Goal: Task Accomplishment & Management: Complete application form

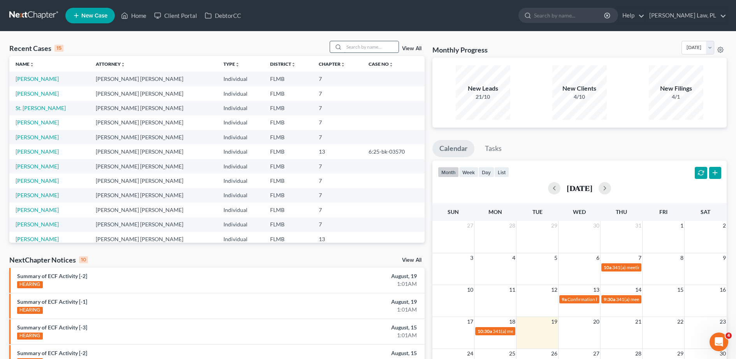
click at [366, 52] on input "search" at bounding box center [371, 46] width 55 height 11
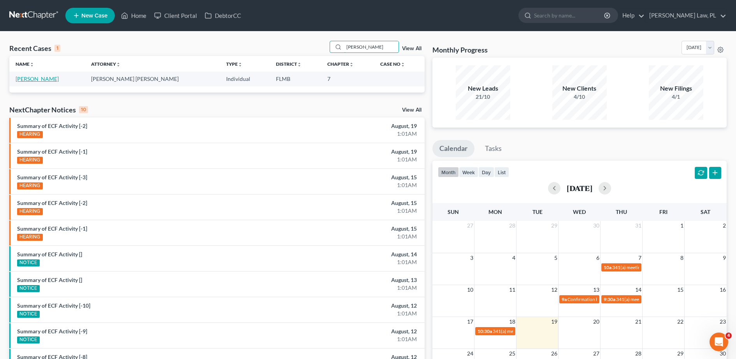
type input "[PERSON_NAME]"
click at [35, 77] on link "[PERSON_NAME]" at bounding box center [37, 79] width 43 height 7
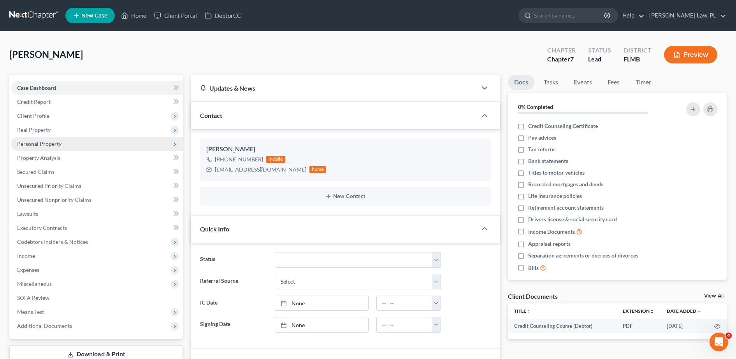
scroll to position [18, 0]
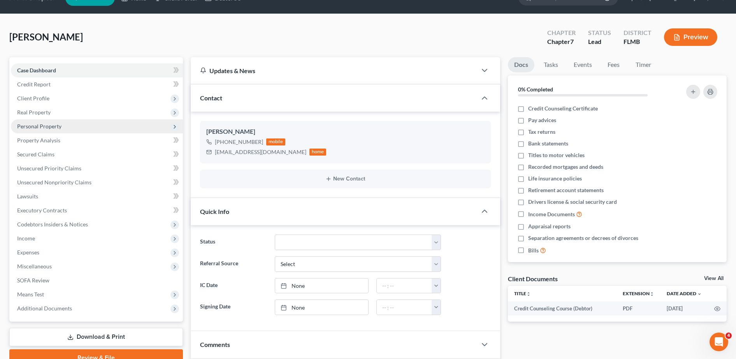
click at [57, 129] on span "Personal Property" at bounding box center [39, 126] width 44 height 7
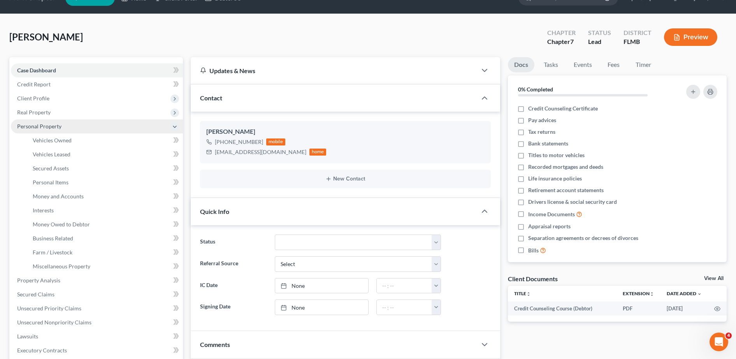
click at [56, 133] on span "Personal Property" at bounding box center [97, 127] width 172 height 14
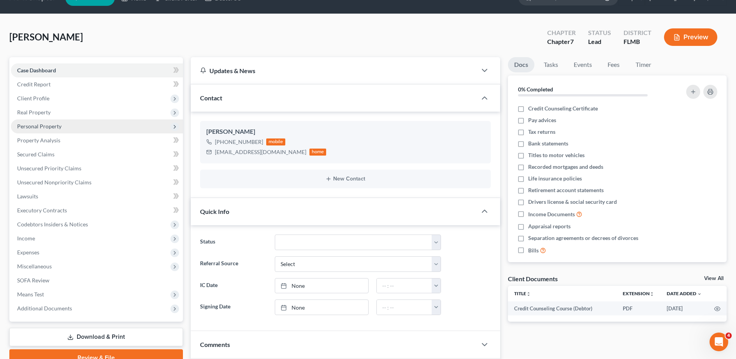
click at [49, 125] on span "Personal Property" at bounding box center [39, 126] width 44 height 7
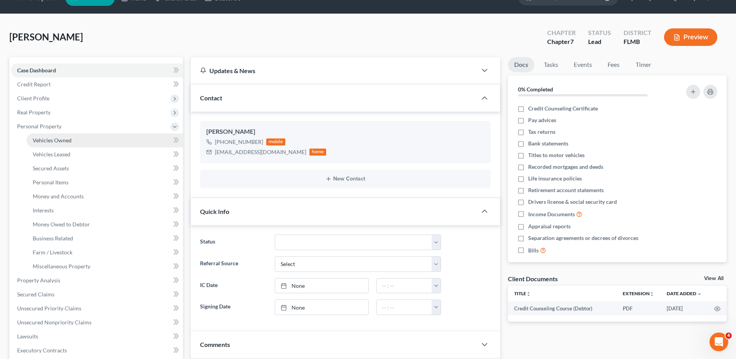
click at [51, 134] on link "Vehicles Owned" at bounding box center [104, 141] width 157 height 14
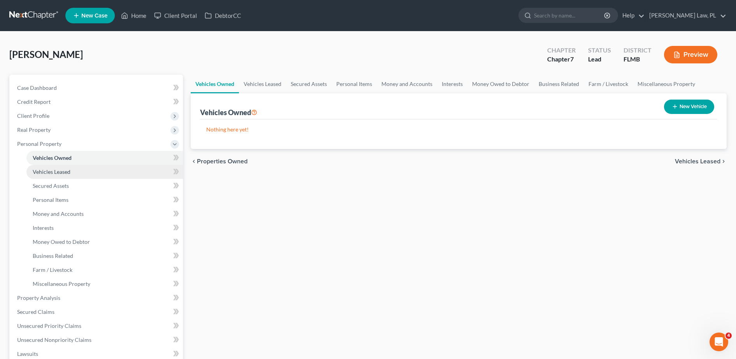
click at [57, 177] on link "Vehicles Leased" at bounding box center [104, 172] width 157 height 14
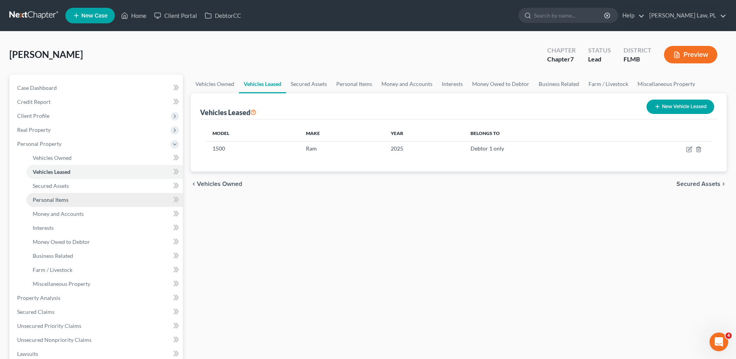
click at [59, 194] on link "Personal Items" at bounding box center [104, 200] width 157 height 14
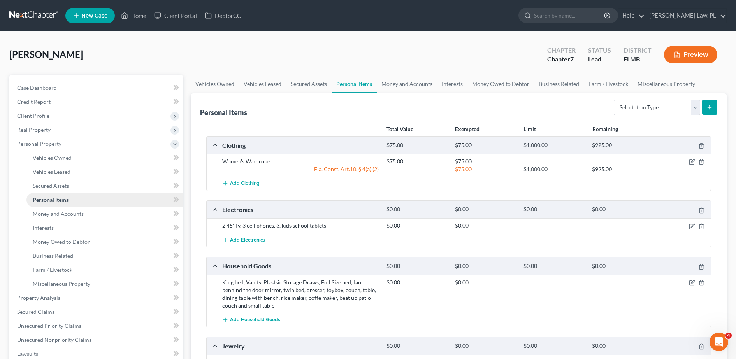
scroll to position [19, 0]
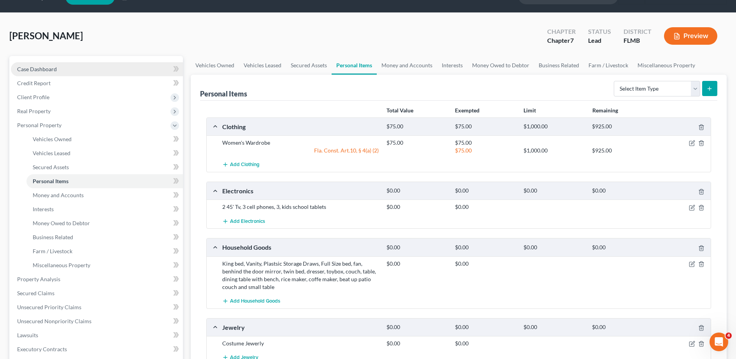
click at [63, 76] on link "Case Dashboard" at bounding box center [97, 69] width 172 height 14
select select "4"
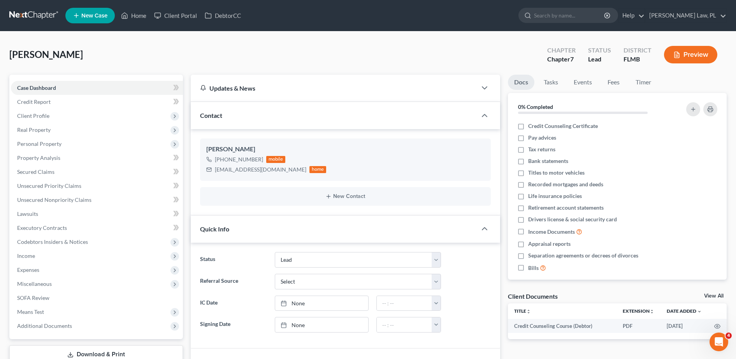
scroll to position [101, 0]
